Goal: Information Seeking & Learning: Learn about a topic

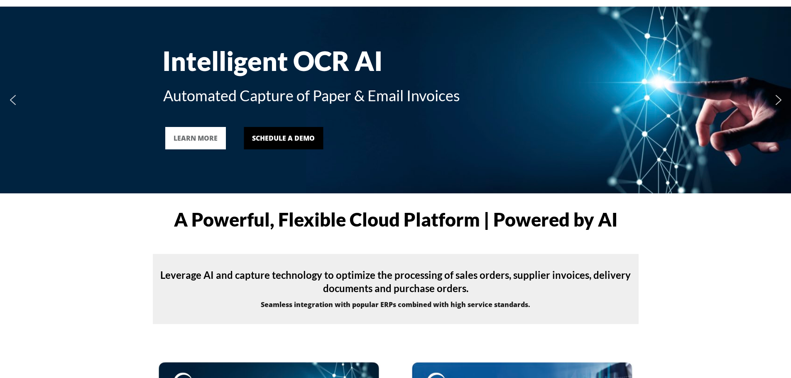
scroll to position [42, 0]
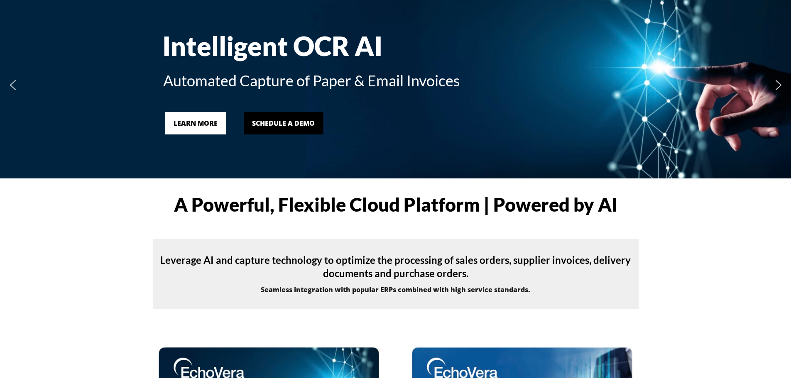
click at [198, 117] on link "LEARN MORE" at bounding box center [195, 123] width 61 height 22
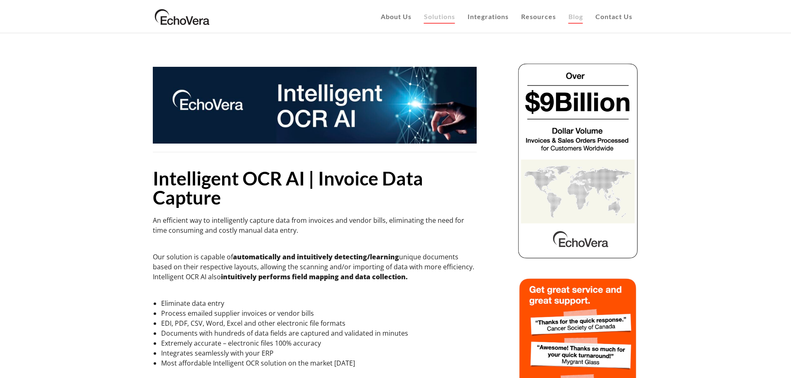
click at [578, 14] on span "Blog" at bounding box center [576, 16] width 15 height 8
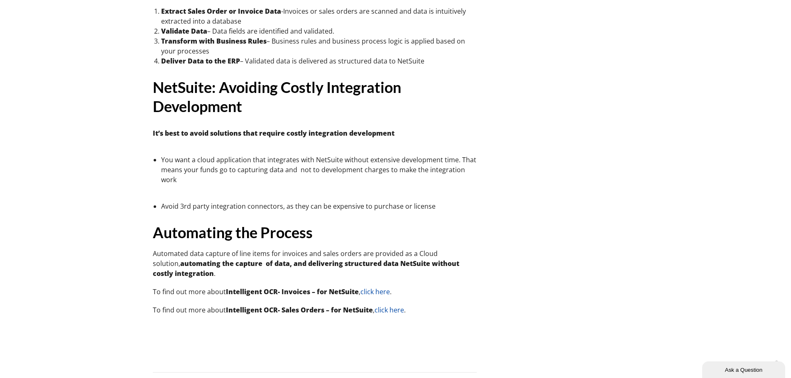
scroll to position [4279, 0]
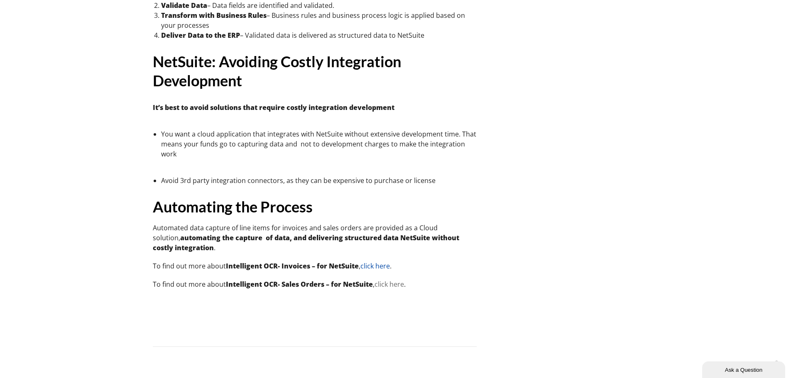
click at [393, 280] on link "click here" at bounding box center [389, 284] width 29 height 9
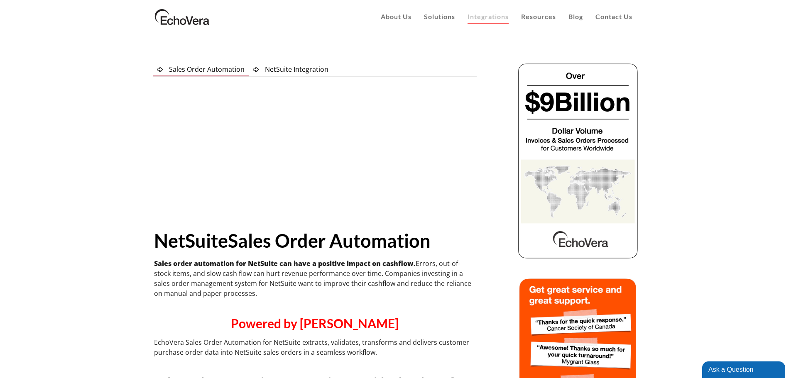
click at [287, 66] on span "NetSuite Integration" at bounding box center [297, 69] width 64 height 9
